Goal: Obtain resource: Download file/media

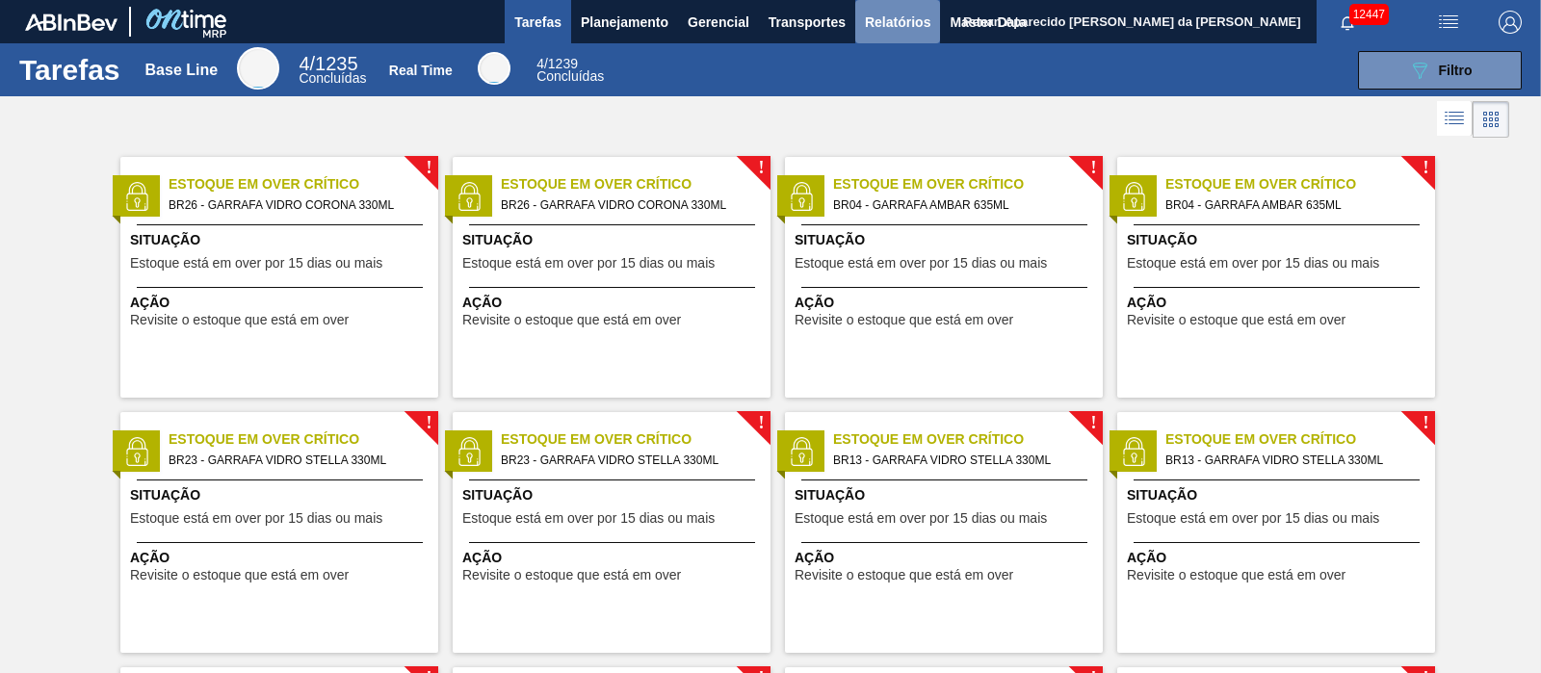
click at [898, 19] on span "Relatórios" at bounding box center [897, 22] width 65 height 23
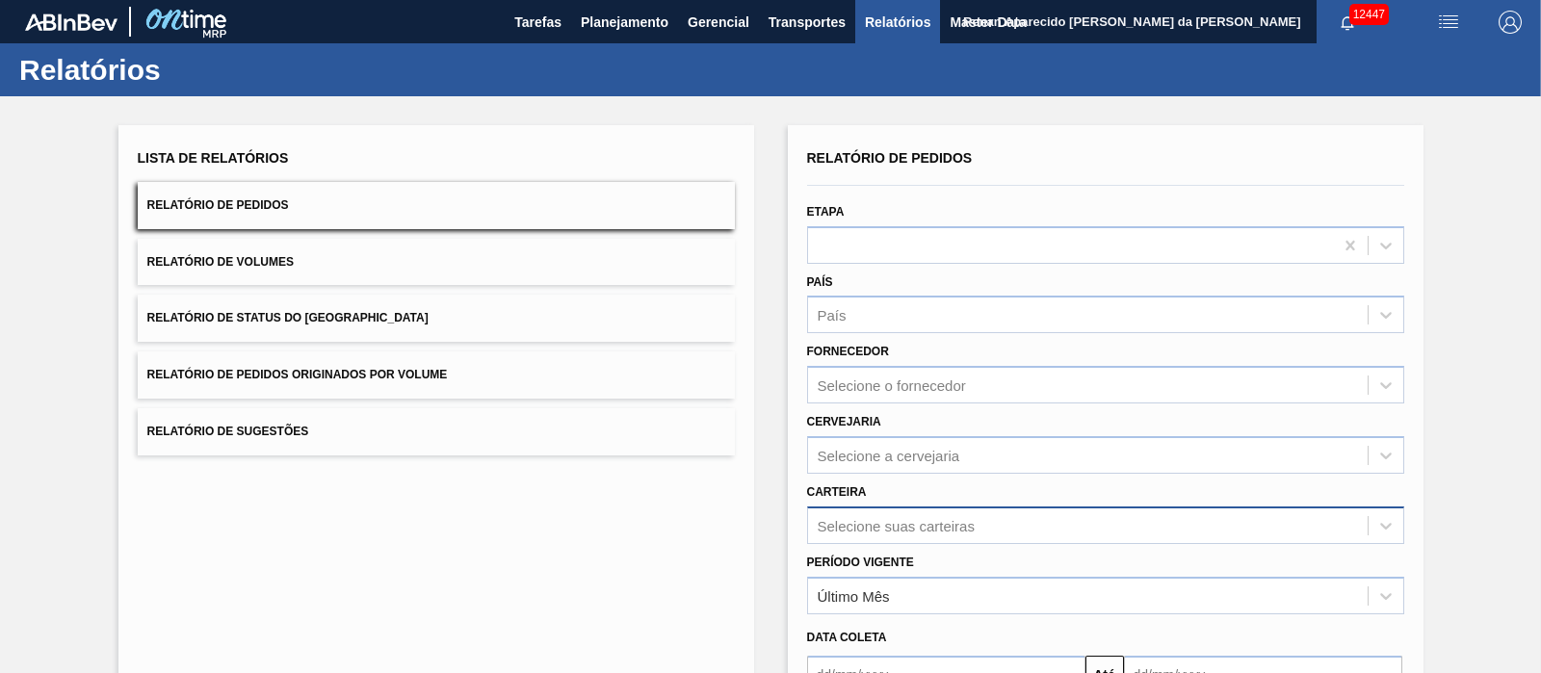
click at [844, 531] on div "Selecione suas carteiras" at bounding box center [1105, 525] width 597 height 38
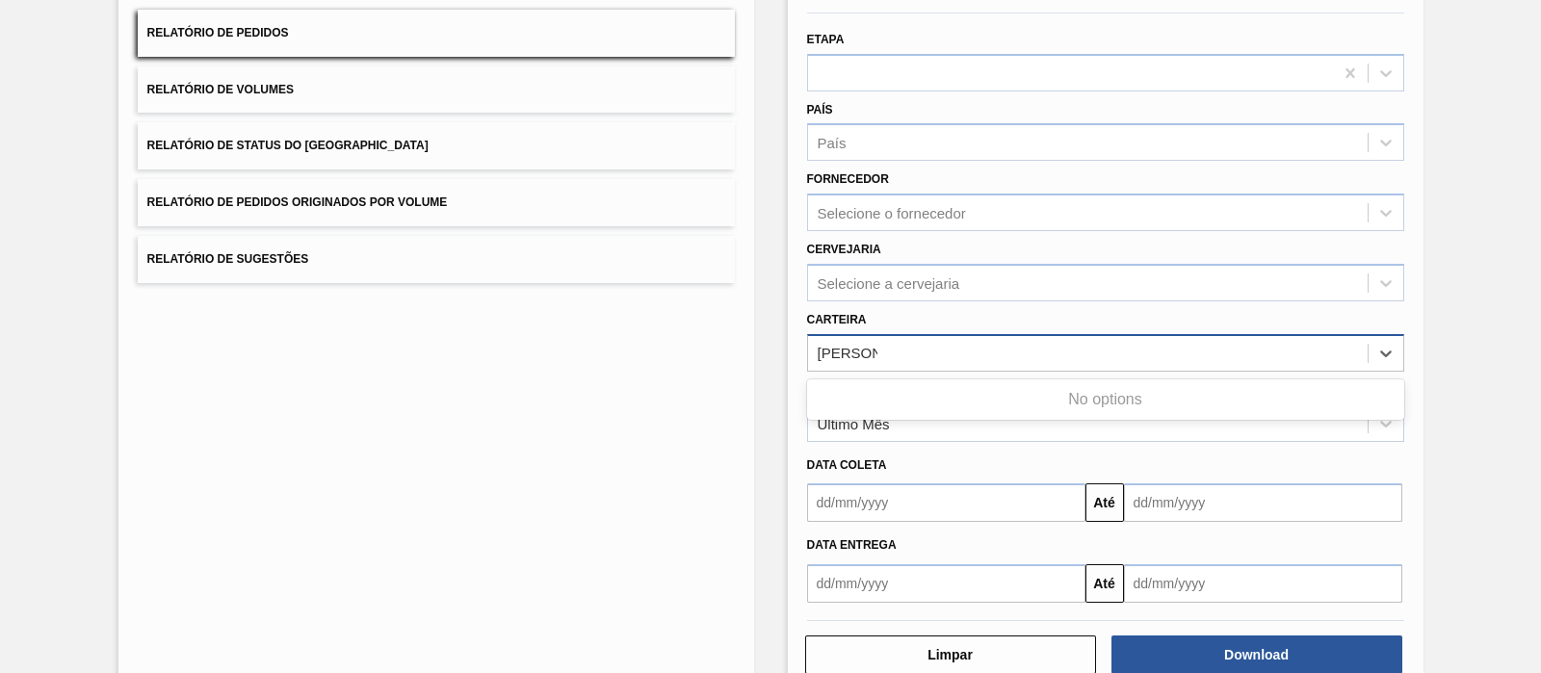
type input "MALTE"
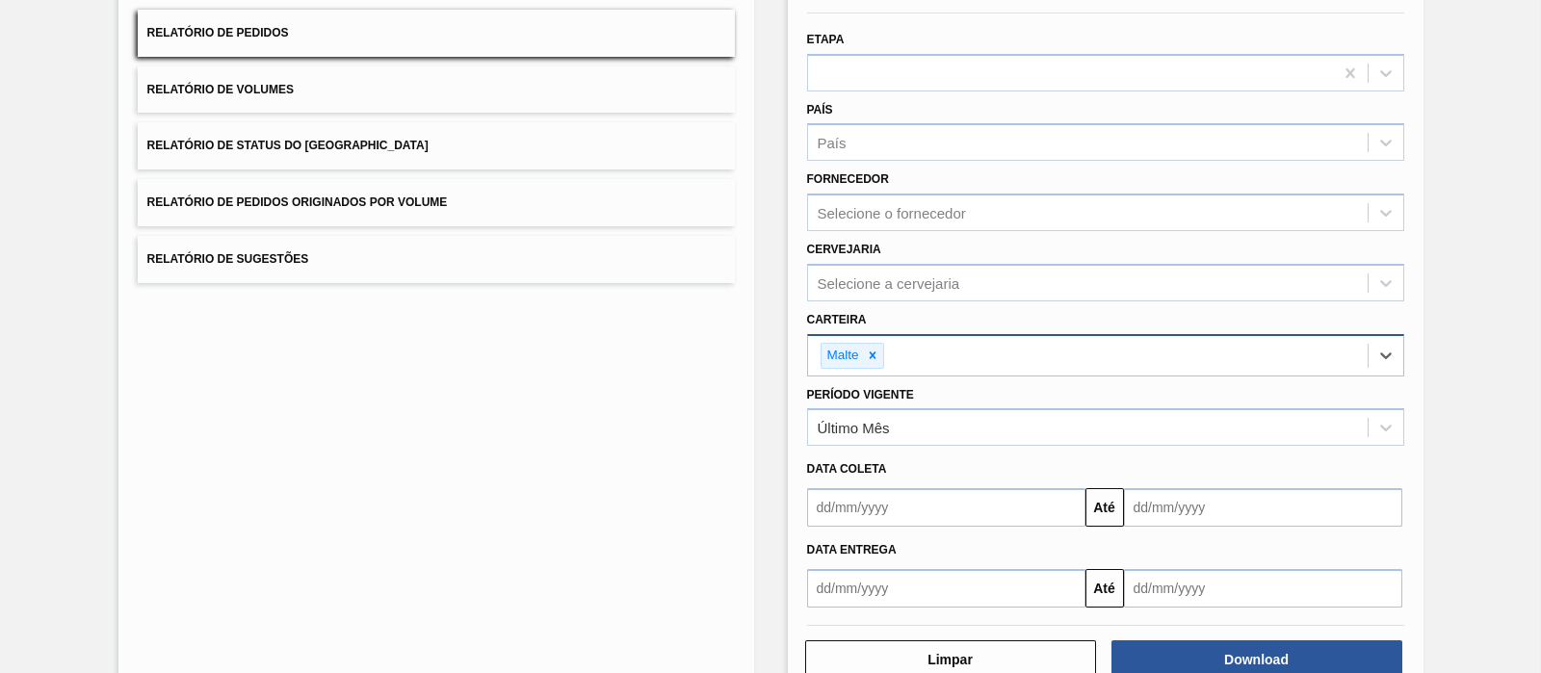
scroll to position [220, 0]
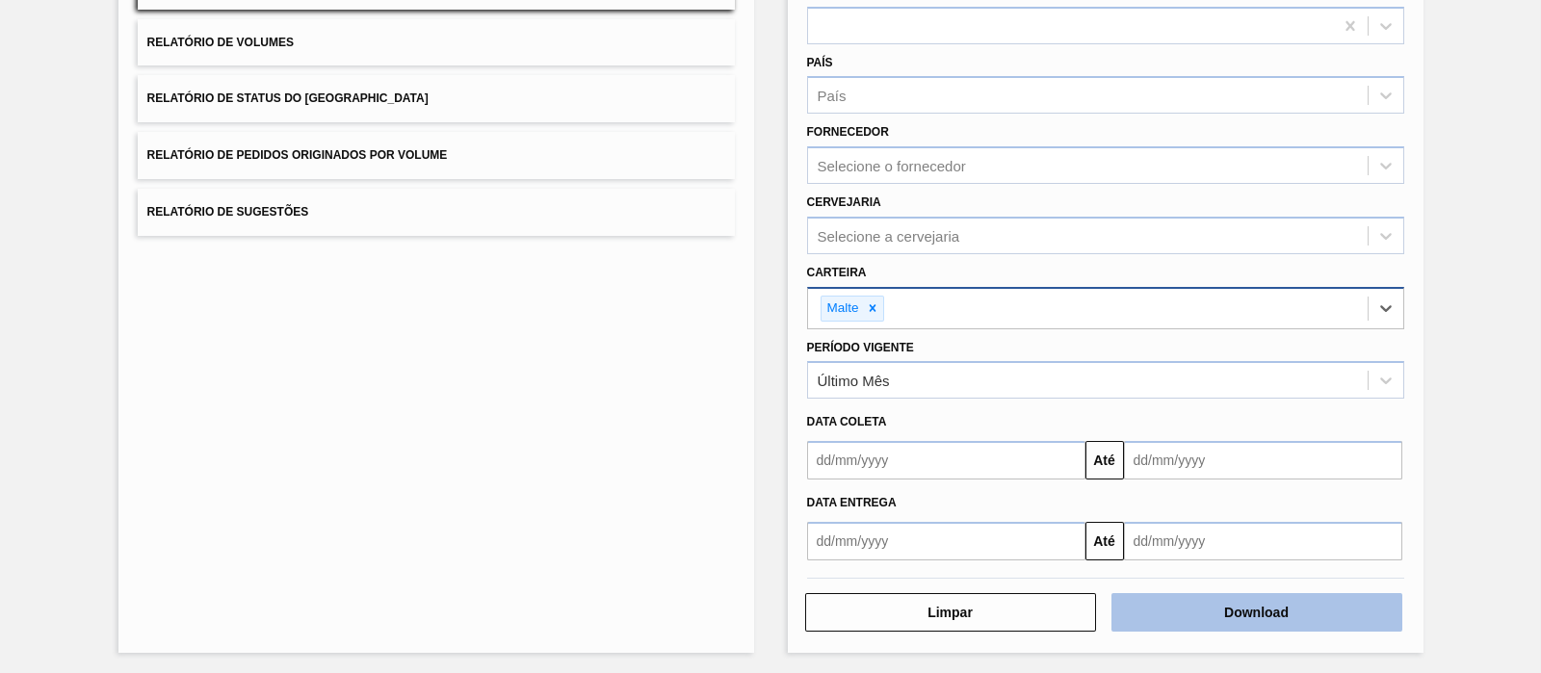
click at [1216, 596] on button "Download" at bounding box center [1256, 612] width 291 height 39
